Goal: Task Accomplishment & Management: Use online tool/utility

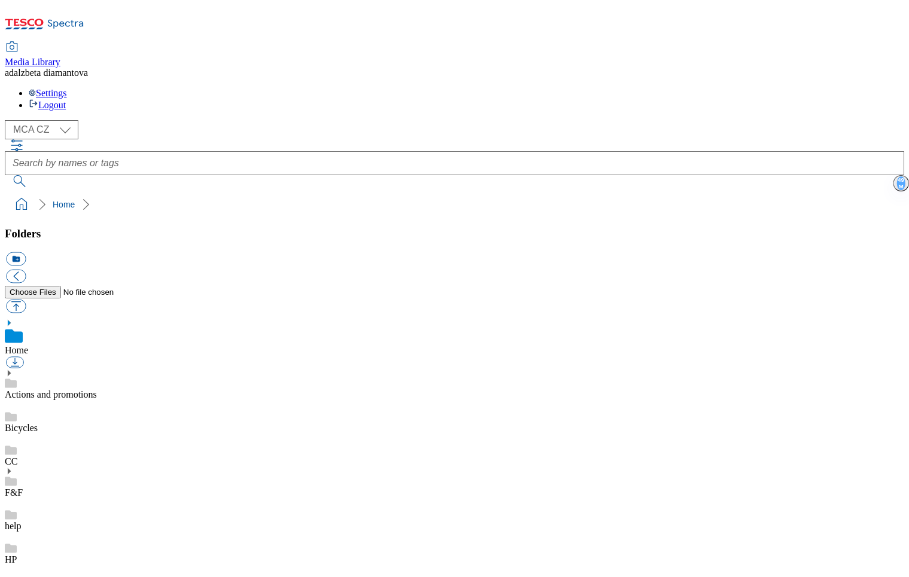
click at [11, 468] on use at bounding box center [9, 471] width 3 height 6
click at [77, 467] on div "F&F" at bounding box center [454, 482] width 899 height 31
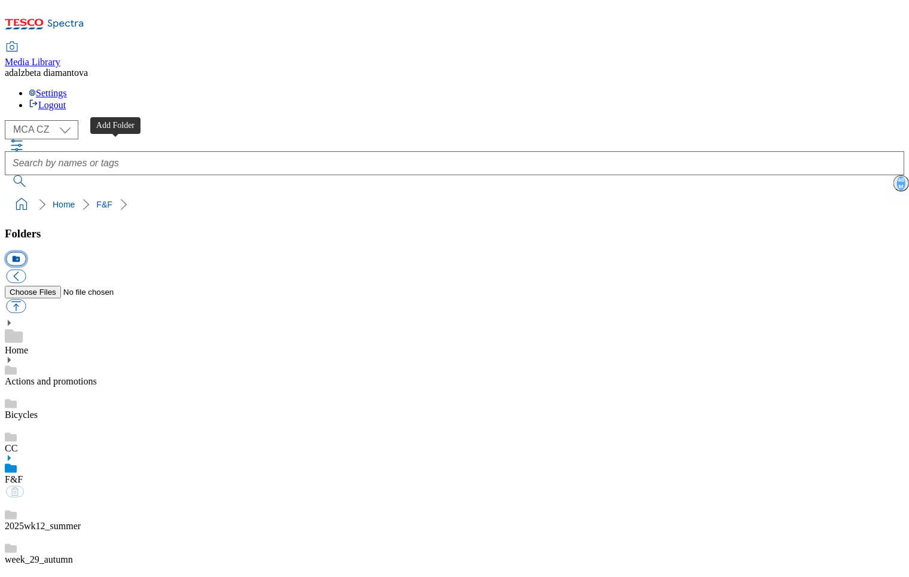
click at [26, 252] on button "icon_new_folder" at bounding box center [16, 259] width 20 height 14
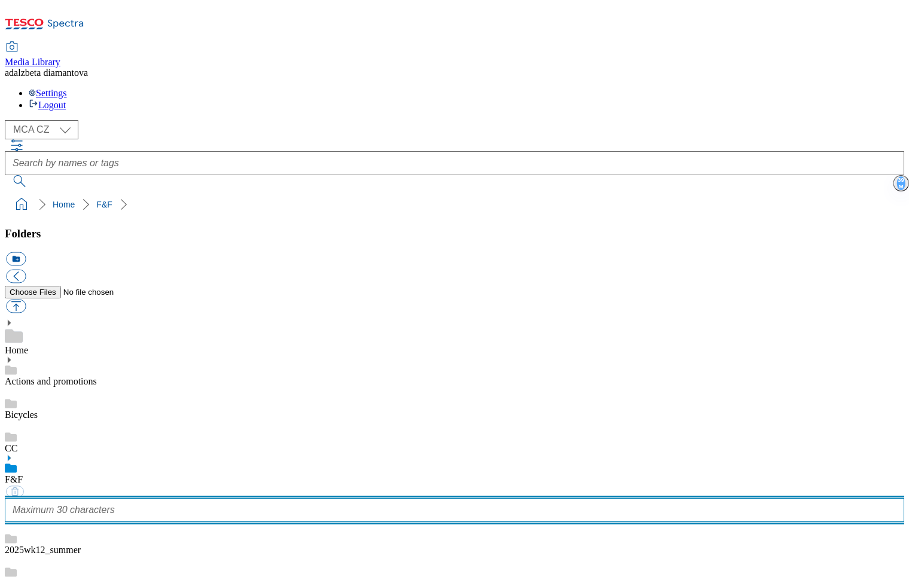
click at [95, 498] on input "text" at bounding box center [454, 510] width 899 height 24
paste input "2025_fall_winter"
type input "2025_fall_winter"
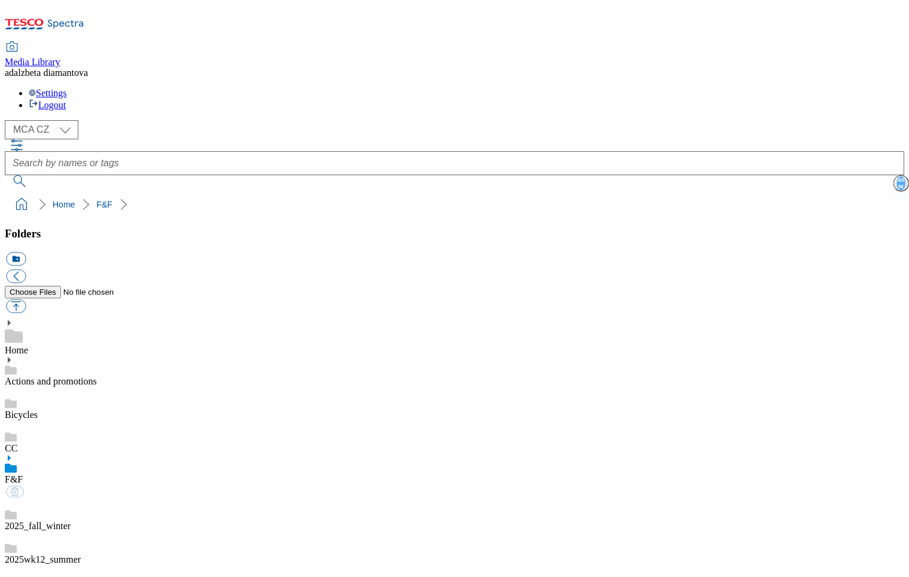
click at [71, 521] on link "2025_fall_winter" at bounding box center [38, 526] width 66 height 10
click at [26, 300] on button "button" at bounding box center [16, 307] width 20 height 14
type input "C:\fakepath\2025-A-W-HPhero.jpg"
